Goal: Navigation & Orientation: Find specific page/section

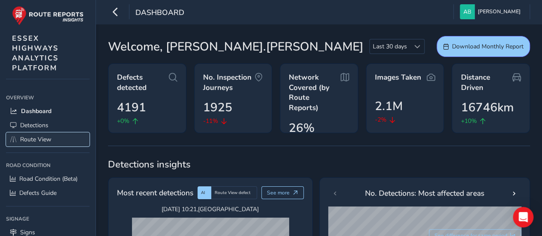
click at [42, 135] on span "Route View" at bounding box center [35, 139] width 31 height 8
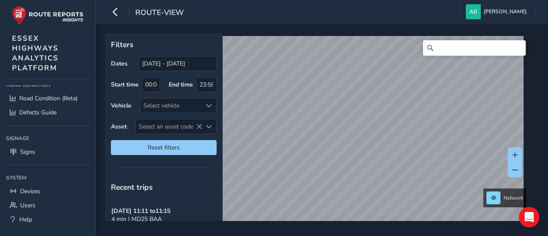
scroll to position [90, 0]
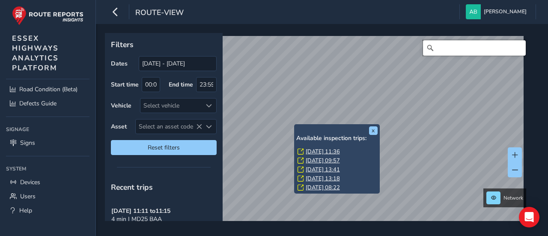
click at [440, 46] on input "Search" at bounding box center [474, 47] width 103 height 15
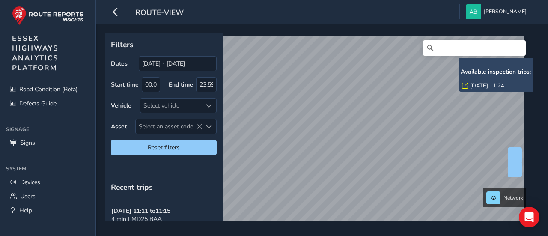
click at [461, 47] on input "Search" at bounding box center [474, 47] width 103 height 15
click at [443, 78] on div "x Available inspection trips: [DATE] 11:24 Filters Dates [DATE] - [DATE] Start …" at bounding box center [319, 127] width 428 height 188
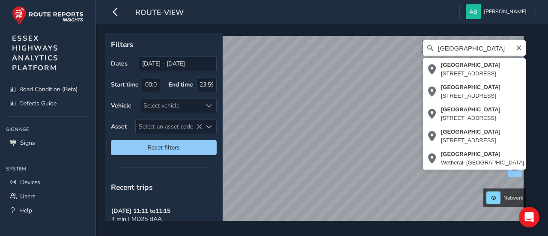
click at [475, 45] on input "[GEOGRAPHIC_DATA]" at bounding box center [474, 47] width 103 height 15
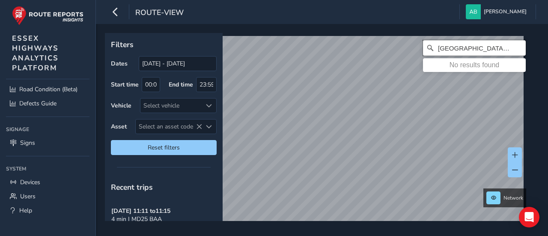
type input "[GEOGRAPHIC_DATA], great to"
click at [447, 49] on input "[GEOGRAPHIC_DATA], great to" at bounding box center [474, 47] width 103 height 15
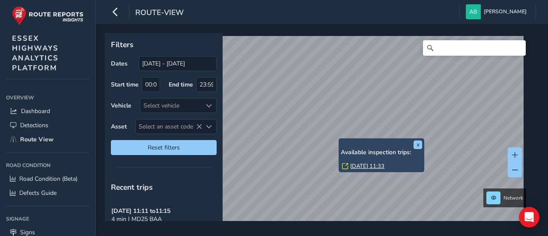
click at [358, 166] on link "Wed, 17 Sep, 11:33" at bounding box center [367, 166] width 34 height 8
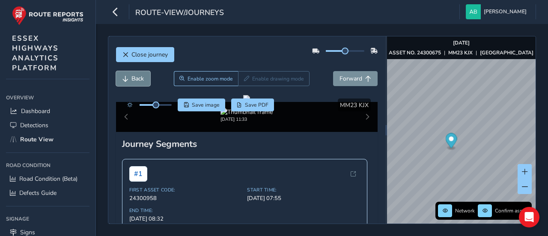
click at [137, 78] on span "Back" at bounding box center [138, 79] width 12 height 8
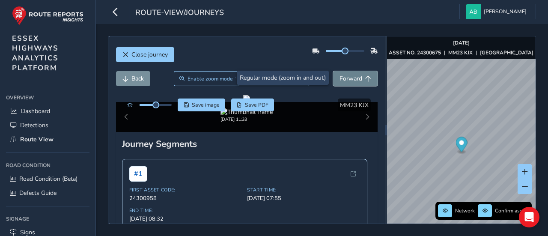
click at [351, 75] on span "Forward" at bounding box center [351, 79] width 23 height 8
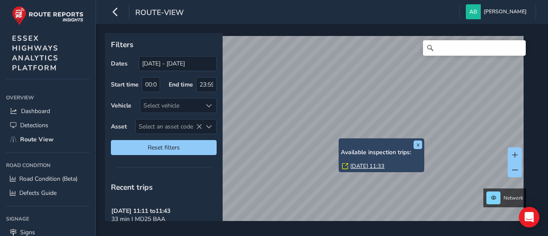
click at [358, 165] on link "Wed, 17 Sep, 11:33" at bounding box center [367, 166] width 34 height 8
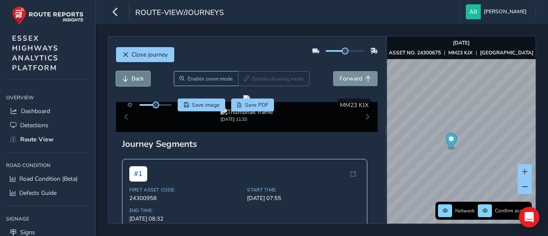
click at [126, 80] on span "Back" at bounding box center [126, 79] width 6 height 6
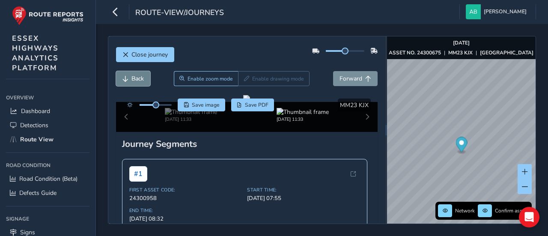
click at [126, 80] on span "Back" at bounding box center [126, 79] width 6 height 6
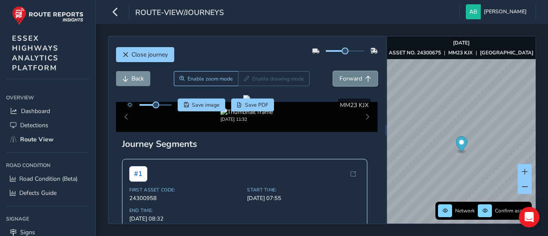
click at [347, 75] on span "Forward" at bounding box center [351, 79] width 23 height 8
click at [141, 79] on span "Back" at bounding box center [138, 79] width 12 height 8
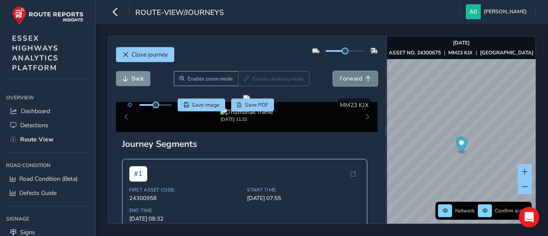
click at [340, 79] on span "Forward" at bounding box center [351, 79] width 23 height 8
click at [140, 79] on span "Back" at bounding box center [138, 79] width 12 height 8
click at [340, 79] on span "Forward" at bounding box center [351, 79] width 23 height 8
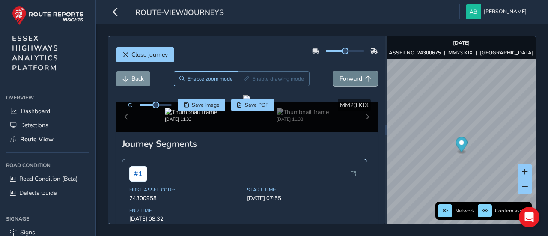
click at [340, 79] on span "Forward" at bounding box center [351, 79] width 23 height 8
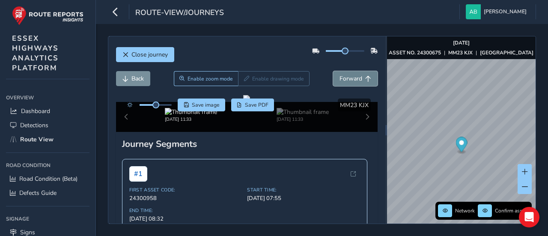
click at [340, 79] on span "Forward" at bounding box center [351, 79] width 23 height 8
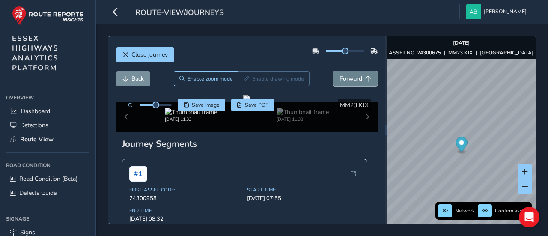
click at [340, 79] on span "Forward" at bounding box center [351, 79] width 23 height 8
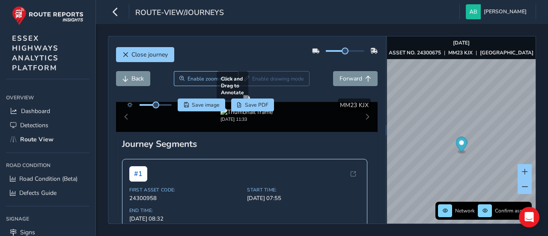
click at [250, 102] on div at bounding box center [246, 98] width 7 height 7
click at [340, 81] on span "Forward" at bounding box center [351, 79] width 23 height 8
click at [129, 75] on button "Back" at bounding box center [133, 78] width 34 height 15
click at [125, 78] on span "Back" at bounding box center [126, 79] width 6 height 6
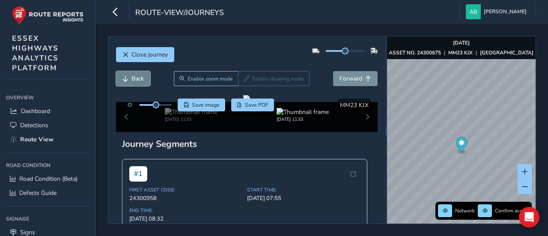
click at [125, 78] on span "Back" at bounding box center [126, 79] width 6 height 6
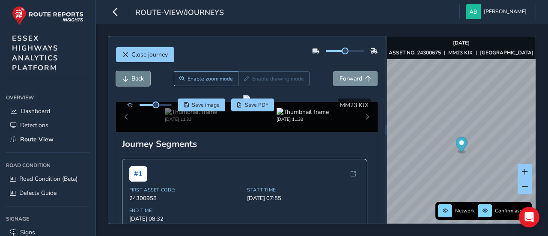
click at [125, 78] on span "Back" at bounding box center [126, 79] width 6 height 6
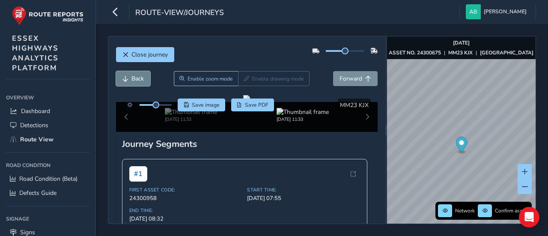
click at [125, 78] on span "Back" at bounding box center [126, 79] width 6 height 6
click at [124, 78] on span "Back" at bounding box center [126, 79] width 6 height 6
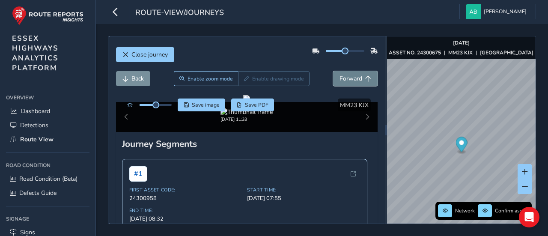
click at [340, 79] on span "Forward" at bounding box center [351, 79] width 23 height 8
click at [124, 80] on span "Back" at bounding box center [126, 79] width 6 height 6
